Goal: Check status

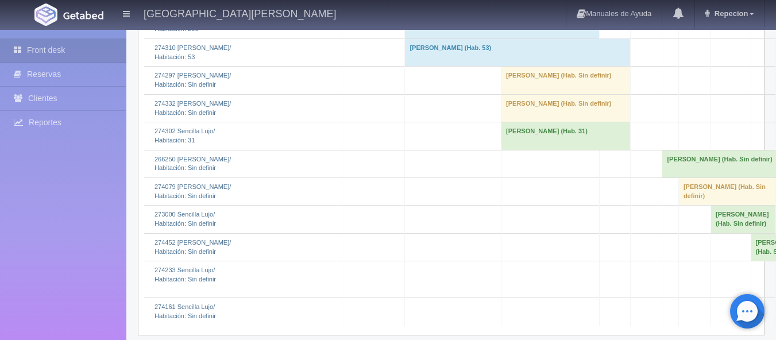
scroll to position [1609, 0]
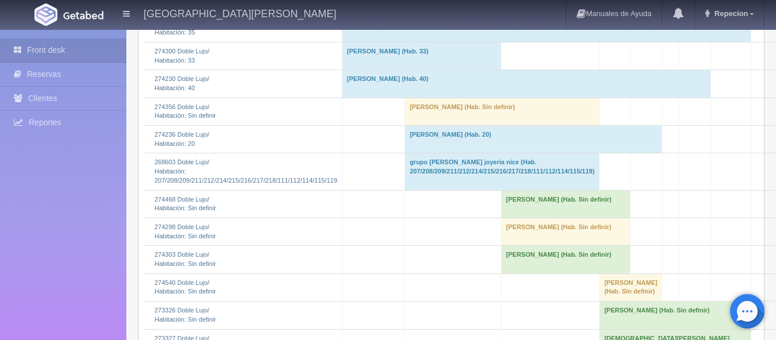
scroll to position [230, 0]
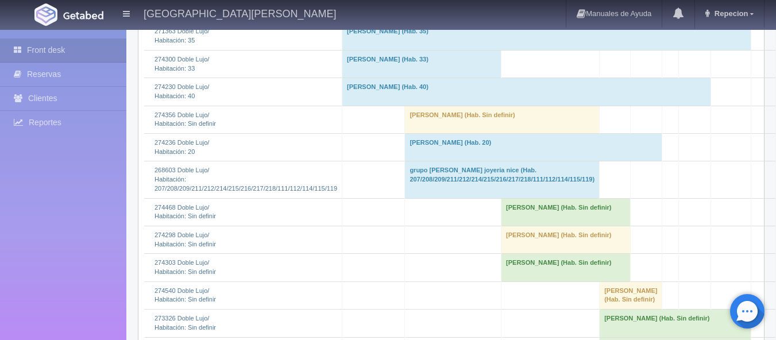
click at [452, 123] on td "[PERSON_NAME] (Hab. Sin definir)" at bounding box center [502, 120] width 195 height 28
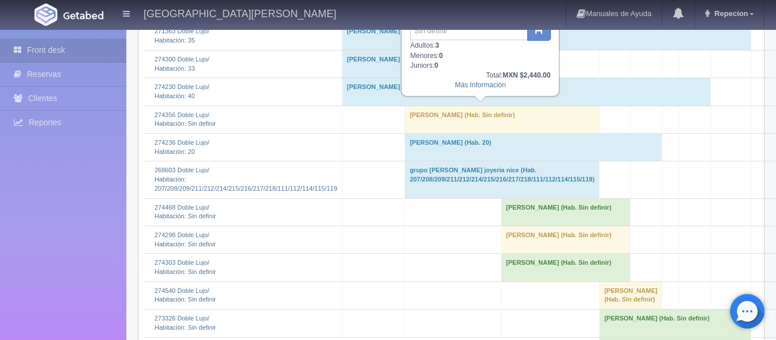
click at [452, 123] on td "[PERSON_NAME] (Hab. Sin definir)" at bounding box center [502, 120] width 195 height 28
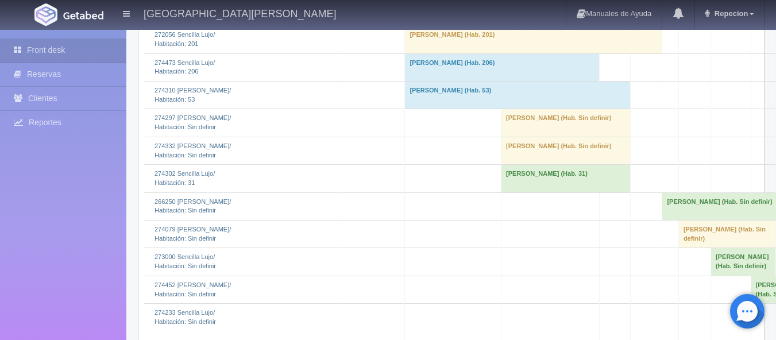
scroll to position [1551, 0]
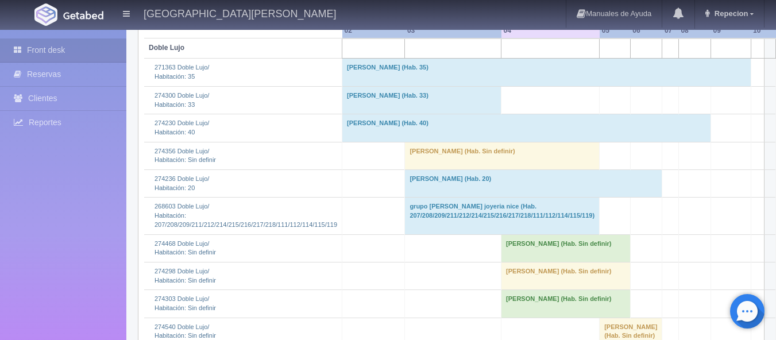
scroll to position [200, 0]
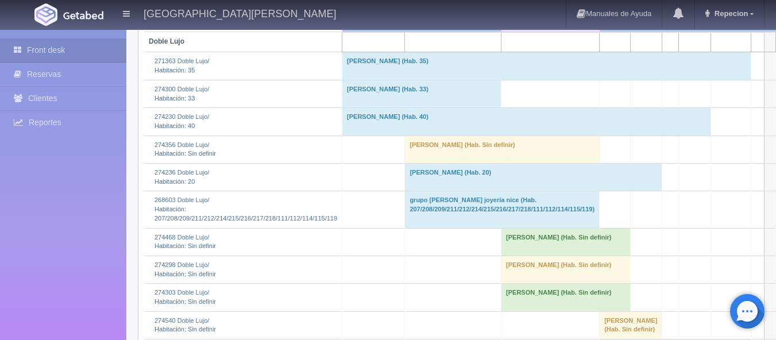
click at [411, 142] on td "[PERSON_NAME] (Hab. Sin definir)" at bounding box center [502, 150] width 195 height 28
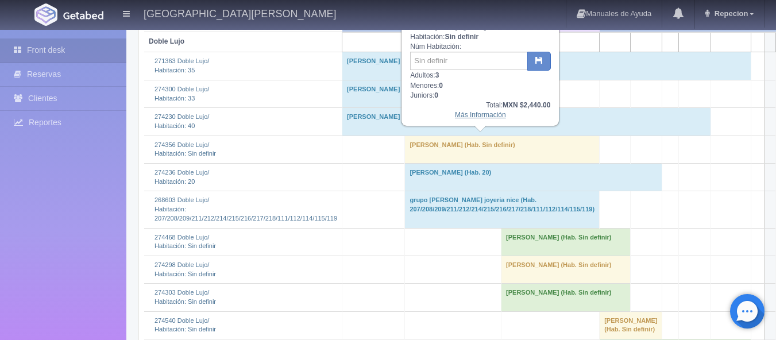
click at [471, 119] on link "Más Información" at bounding box center [480, 115] width 51 height 8
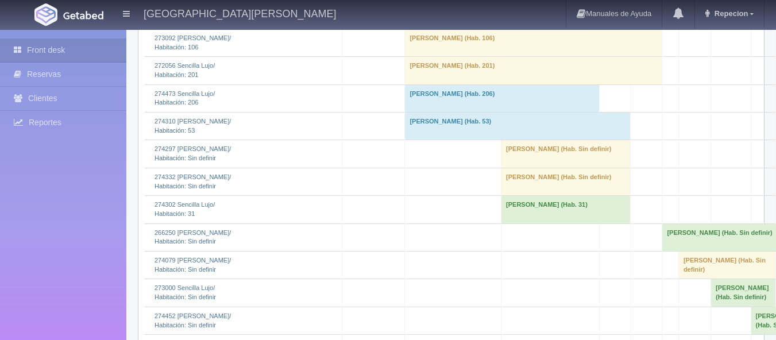
scroll to position [1551, 0]
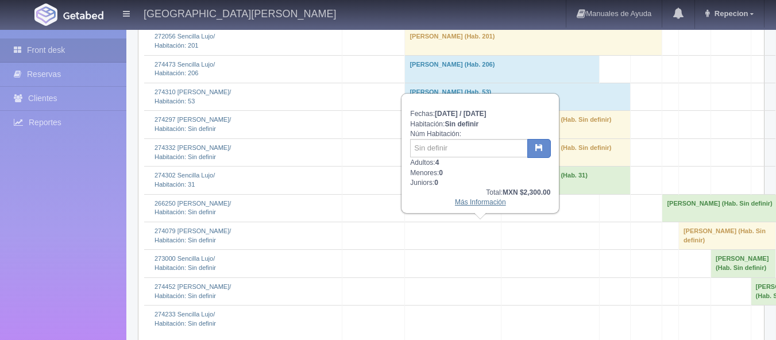
click at [479, 203] on link "Más Información" at bounding box center [480, 202] width 51 height 8
